Goal: Navigation & Orientation: Understand site structure

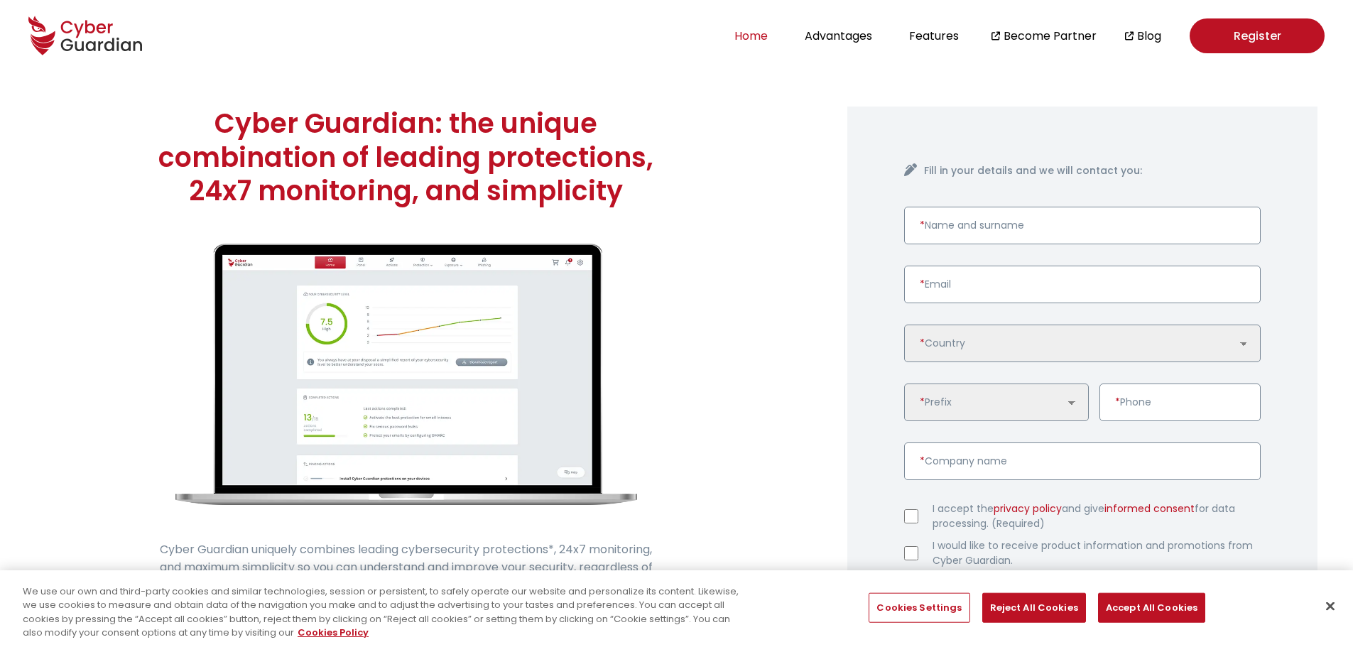
click at [772, 28] on button "Home" at bounding box center [751, 35] width 42 height 19
click at [955, 43] on button "Features" at bounding box center [934, 35] width 58 height 19
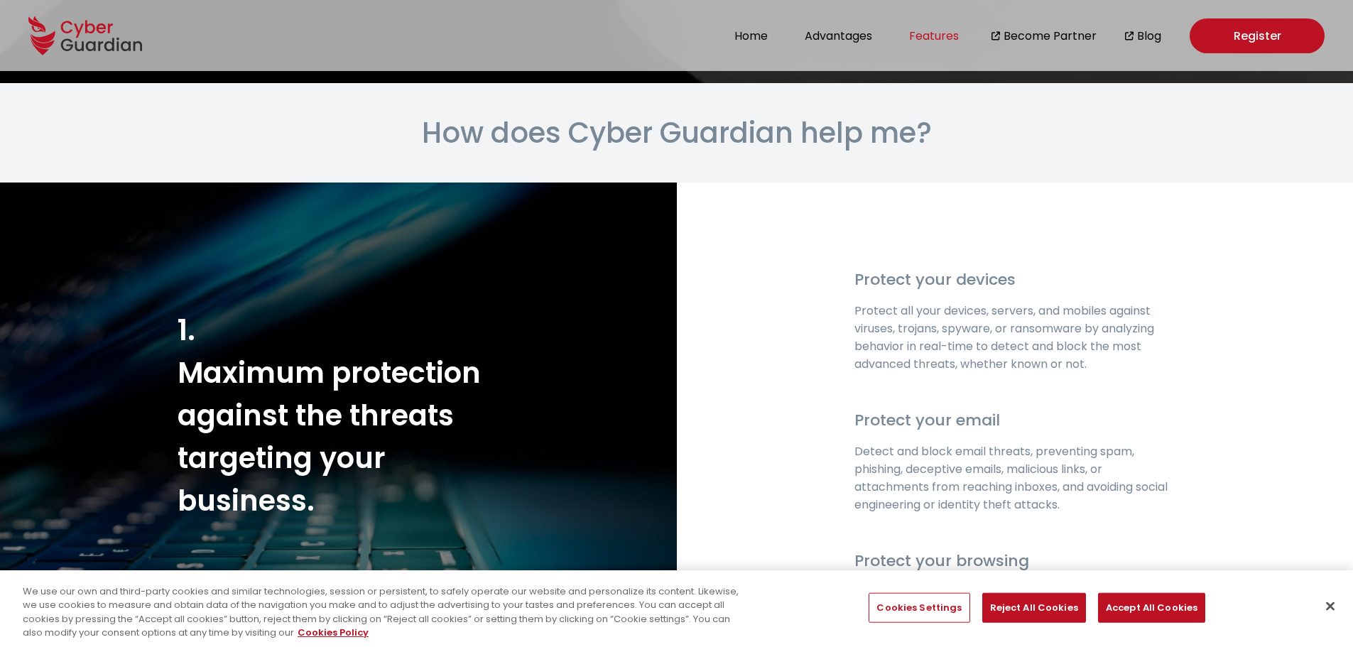
scroll to position [1688, 0]
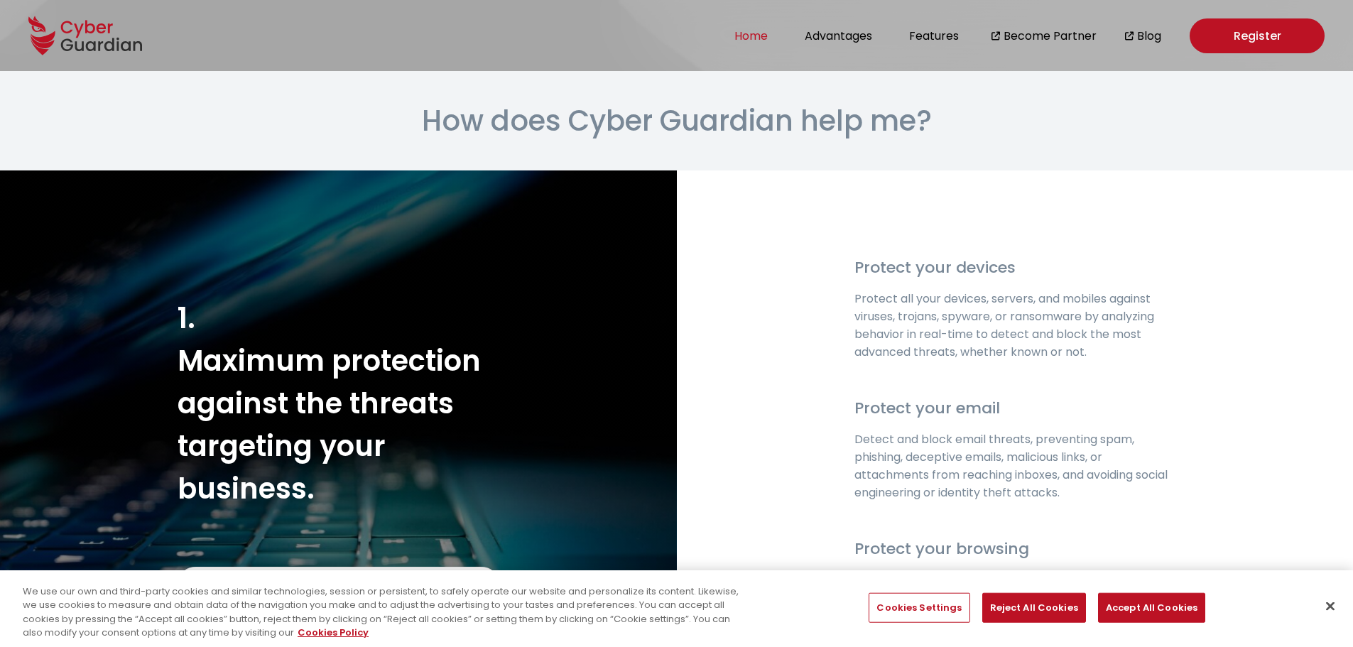
click at [767, 35] on button "Home" at bounding box center [751, 35] width 42 height 19
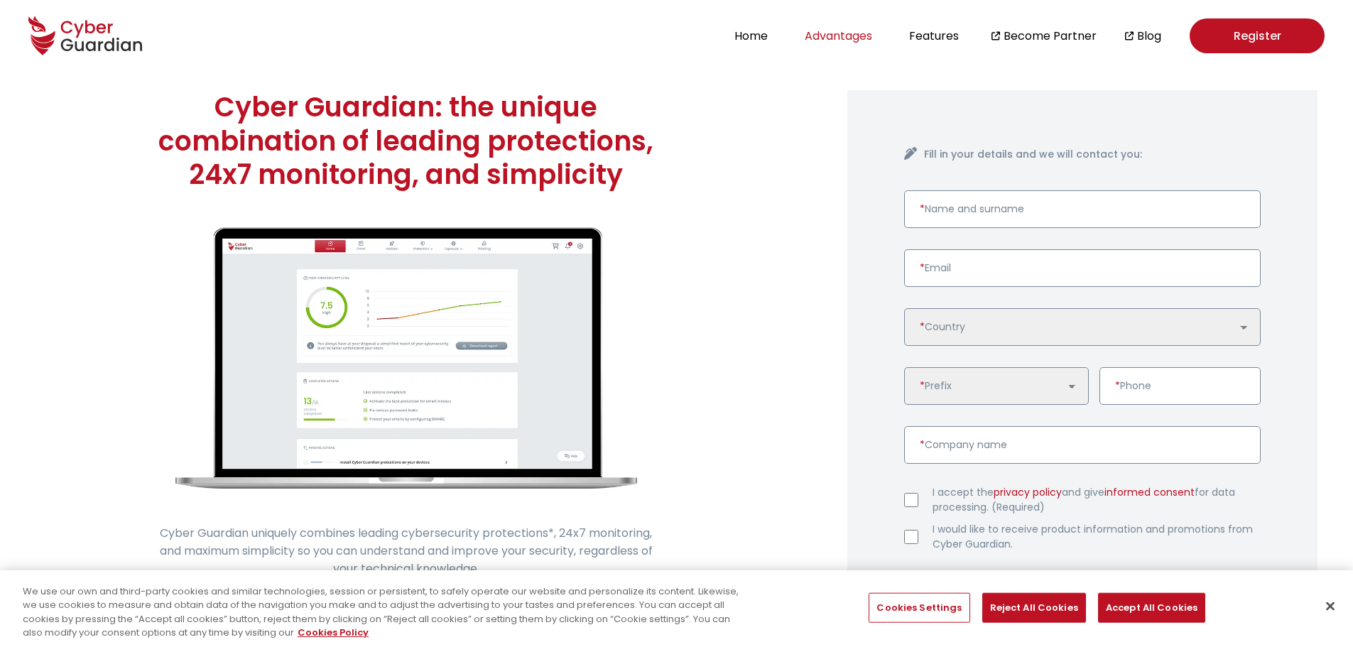
scroll to position [0, 0]
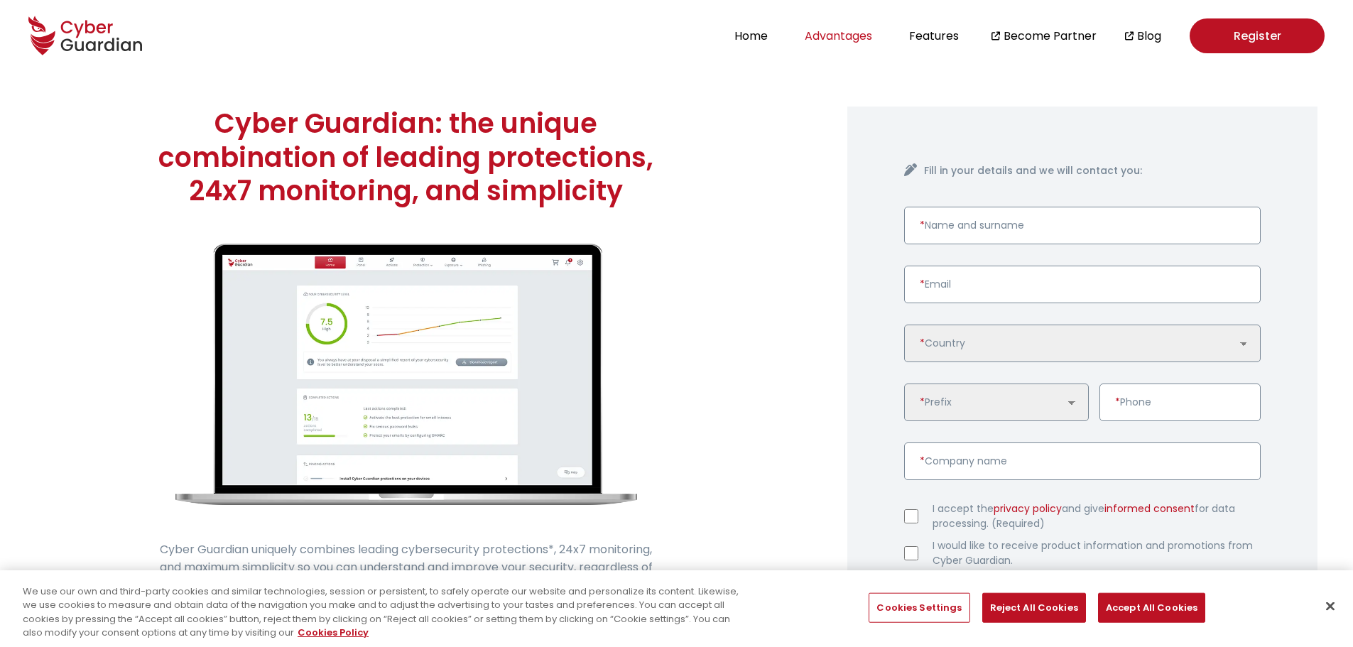
click at [824, 40] on button "Advantages" at bounding box center [838, 35] width 76 height 19
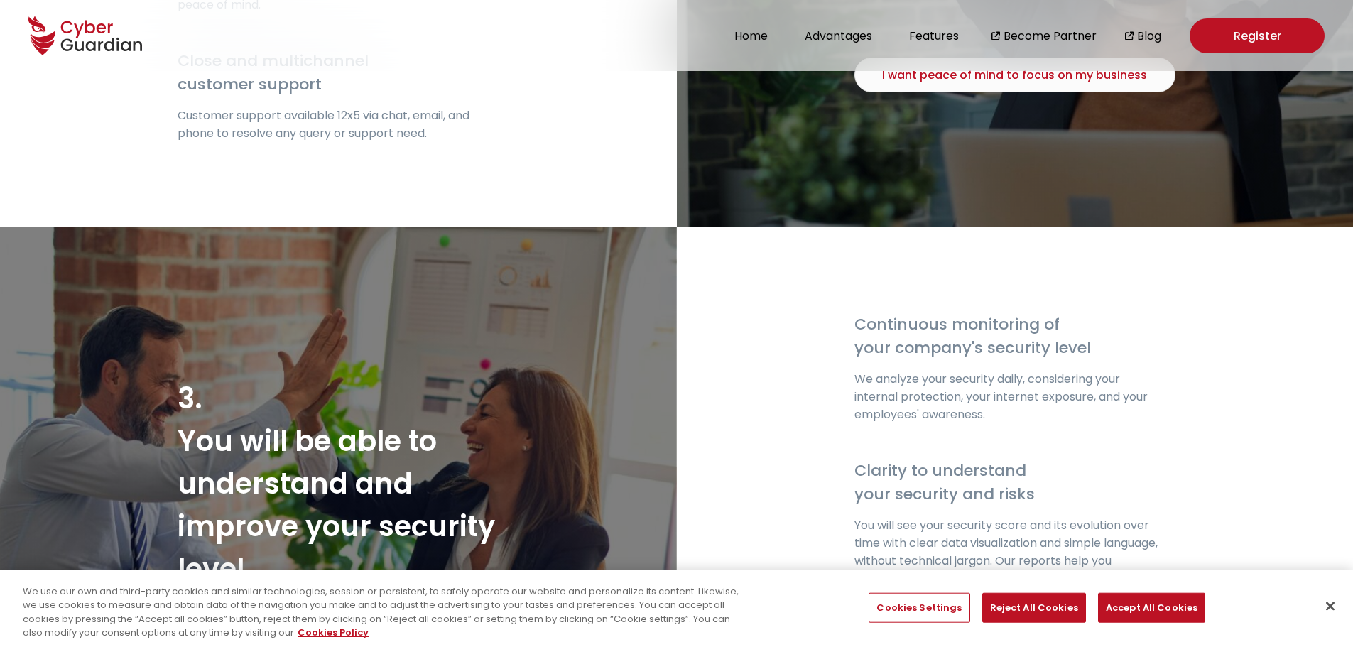
scroll to position [3519, 0]
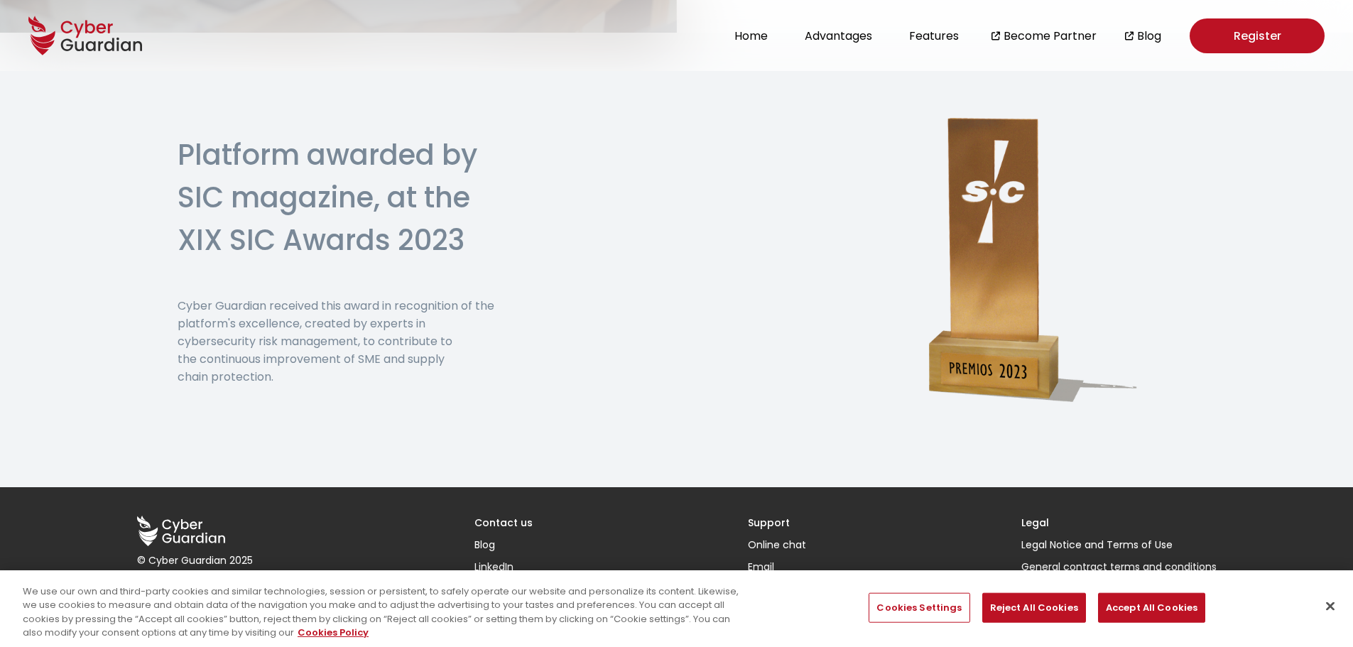
click at [499, 565] on link "LinkedIn" at bounding box center [503, 567] width 58 height 15
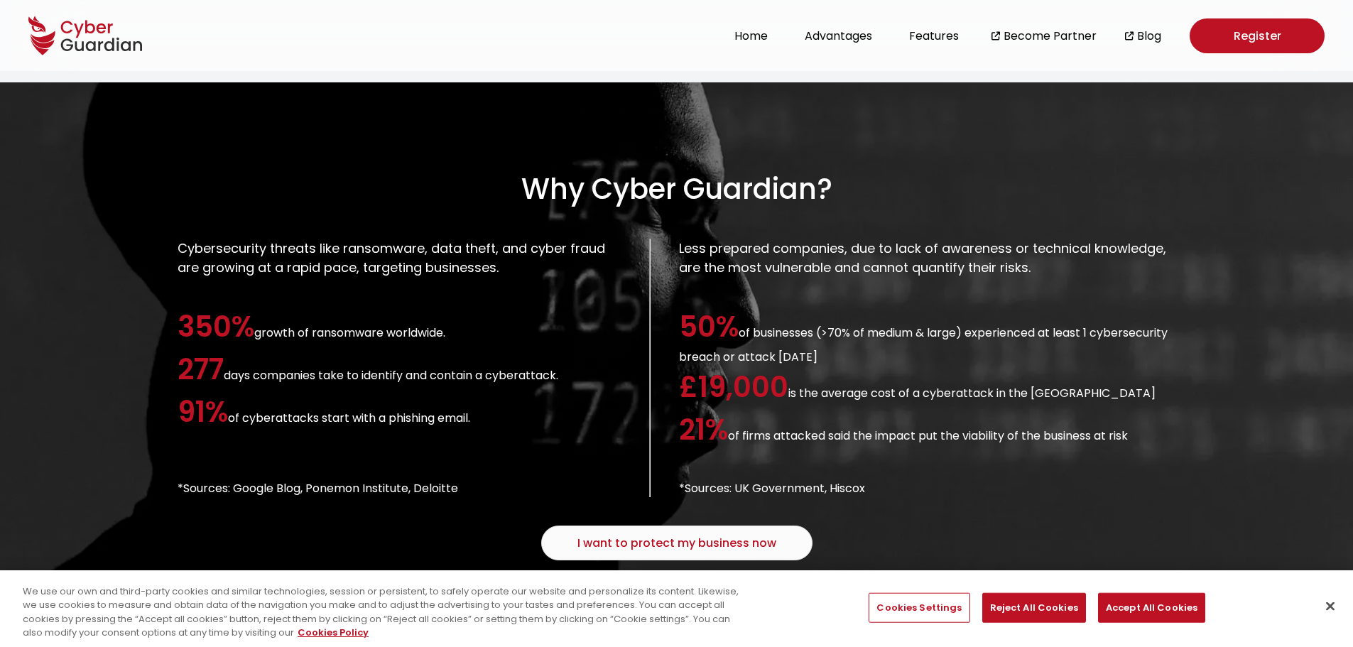
scroll to position [1033, 0]
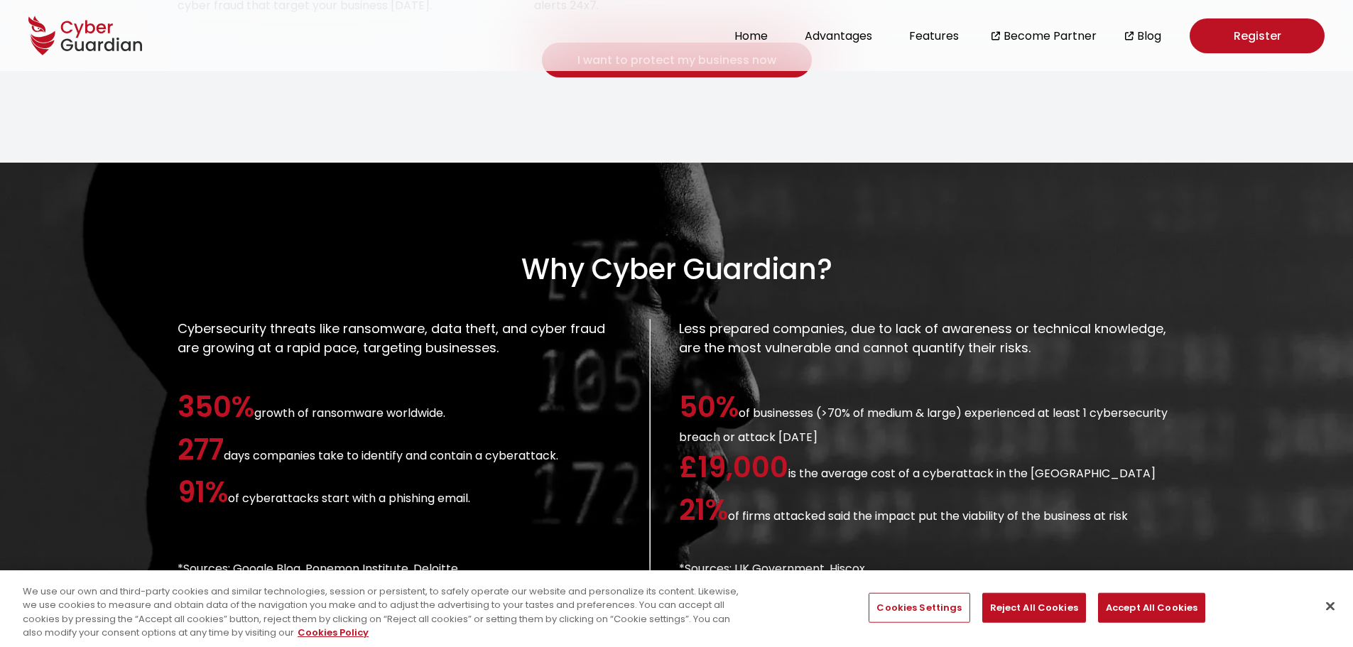
click at [1164, 25] on div "Home Advantages Features Become Partner Blog Register" at bounding box center [1027, 35] width 594 height 35
click at [1153, 34] on link "Blog" at bounding box center [1149, 36] width 24 height 18
click at [1033, 40] on link "Become Partner" at bounding box center [1050, 36] width 93 height 18
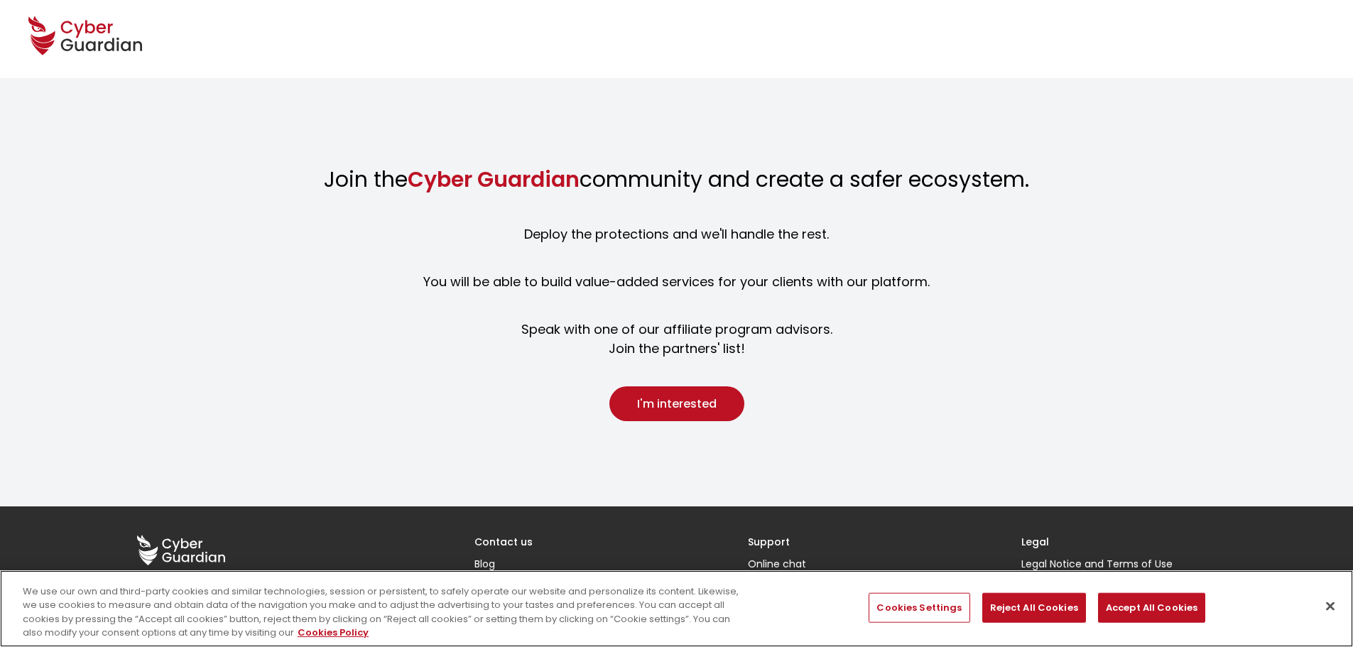
scroll to position [1332, 0]
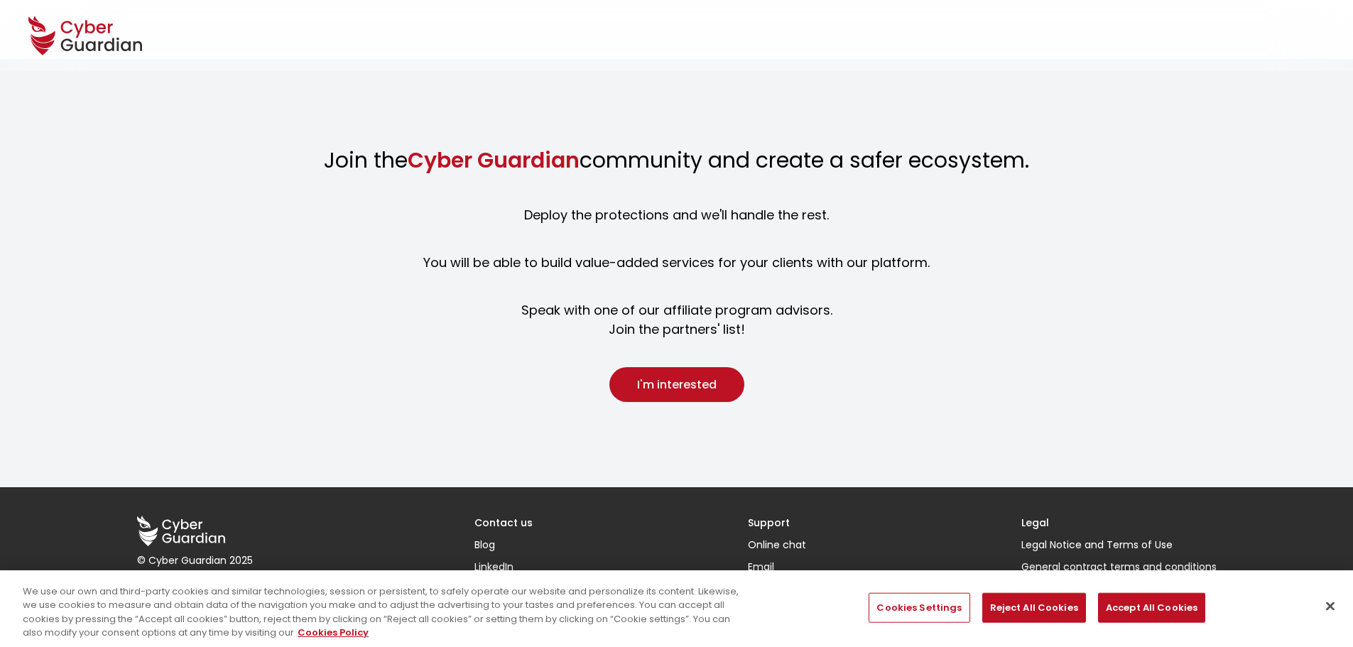
click at [499, 522] on h3 "Contact us" at bounding box center [503, 523] width 58 height 15
drag, startPoint x: 501, startPoint y: 522, endPoint x: 489, endPoint y: 521, distance: 12.8
click at [500, 522] on h3 "Contact us" at bounding box center [503, 523] width 58 height 15
click at [497, 523] on h3 "Contact us" at bounding box center [503, 523] width 58 height 15
click at [190, 528] on icon at bounding box center [181, 531] width 89 height 31
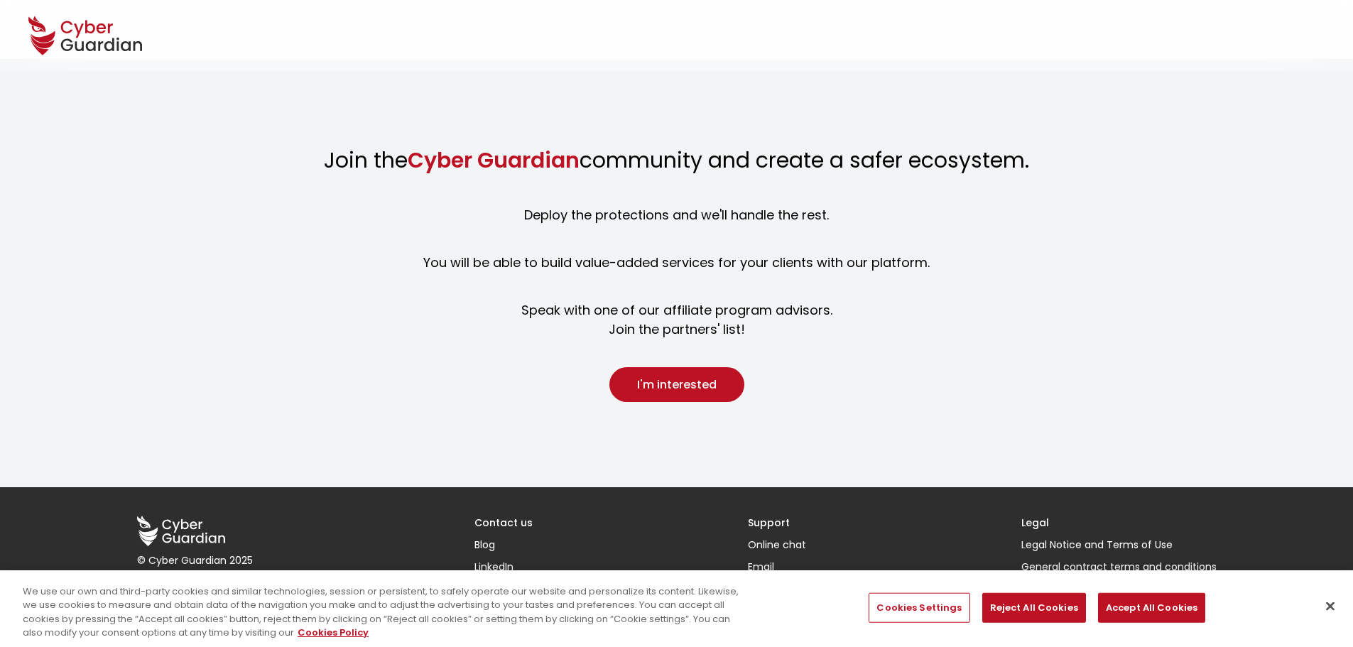
click at [1114, 565] on link "General contract terms and conditions" at bounding box center [1118, 567] width 195 height 15
